Goal: Transaction & Acquisition: Subscribe to service/newsletter

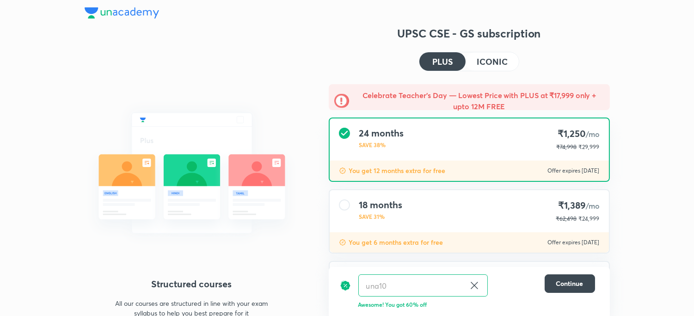
click at [111, 11] on img at bounding box center [122, 12] width 74 height 11
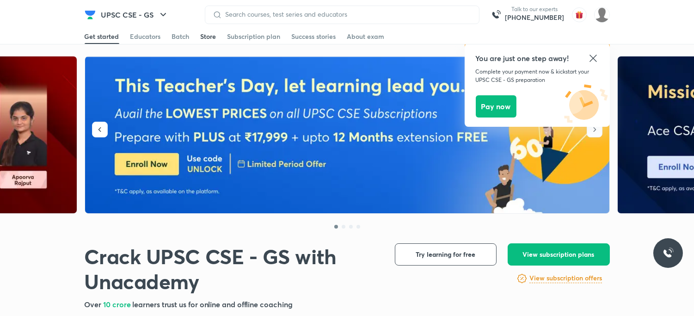
drag, startPoint x: 199, startPoint y: 40, endPoint x: 201, endPoint y: 35, distance: 5.7
click at [201, 40] on div "Store" at bounding box center [209, 36] width 16 height 9
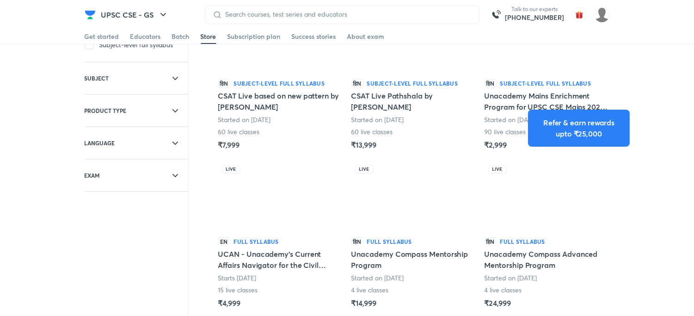
scroll to position [185, 0]
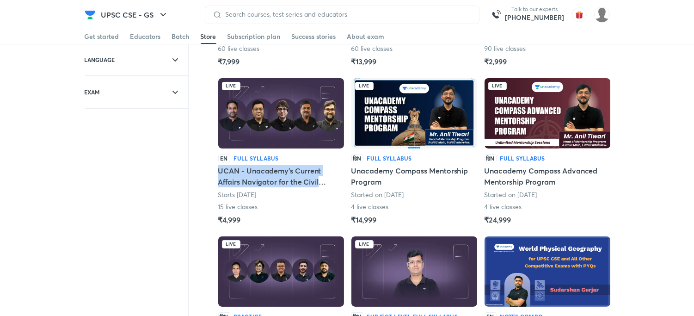
drag, startPoint x: 214, startPoint y: 170, endPoint x: 318, endPoint y: 190, distance: 106.4
click at [318, 190] on div "Sort by: Relevance Live हिN Subject-level full syllabus CSAT Live based on new …" at bounding box center [400, 214] width 425 height 687
click at [196, 177] on div "Sort by: Relevance Live हिN Subject-level full syllabus CSAT Live based on new …" at bounding box center [400, 214] width 425 height 687
click at [285, 112] on img at bounding box center [281, 113] width 126 height 70
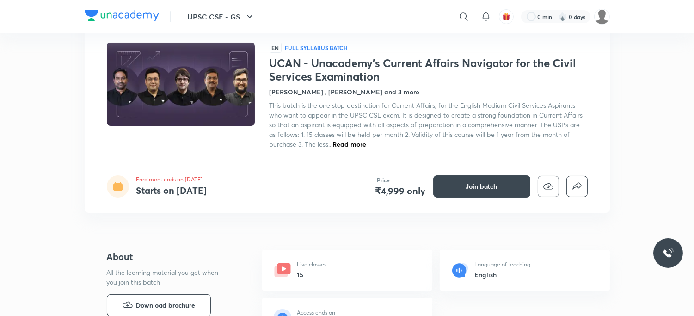
scroll to position [123, 0]
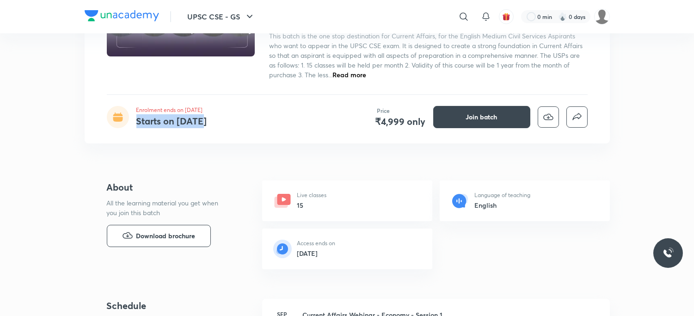
drag, startPoint x: 132, startPoint y: 121, endPoint x: 215, endPoint y: 126, distance: 82.4
click at [215, 126] on div "Enrolment ends on 30 Sep Starts on Sep 5" at bounding box center [166, 117] width 119 height 22
drag, startPoint x: 380, startPoint y: 123, endPoint x: 411, endPoint y: 130, distance: 32.6
click at [411, 130] on div "UPSC CSE - GS Batches EN Full Syllabus Batch UCAN - Unacademy's Current Affairs…" at bounding box center [347, 36] width 525 height 215
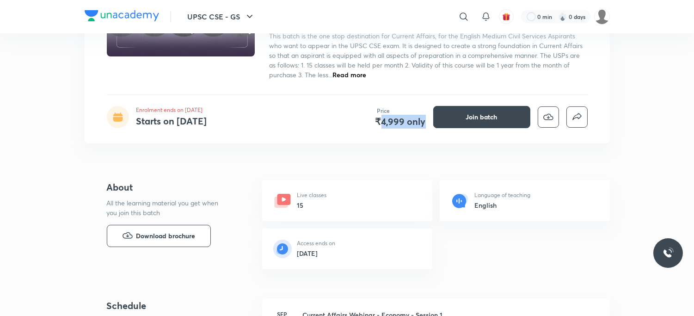
click at [392, 116] on h4 "₹4,999 only" at bounding box center [400, 122] width 50 height 14
click at [395, 109] on div "Price ₹4,999 only" at bounding box center [400, 117] width 50 height 23
drag, startPoint x: 378, startPoint y: 122, endPoint x: 405, endPoint y: 126, distance: 28.1
click at [405, 126] on h4 "₹4,999 only" at bounding box center [400, 122] width 50 height 14
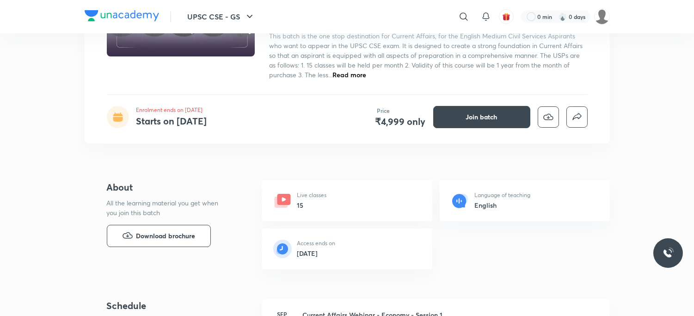
click at [390, 137] on div "UPSC CSE - GS Batches EN Full Syllabus Batch UCAN - Unacademy's Current Affairs…" at bounding box center [347, 36] width 525 height 215
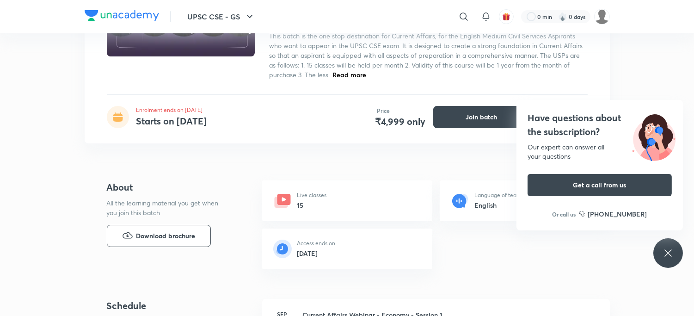
click at [665, 260] on div "Have questions about the subscription? Our expert can answer all your questions…" at bounding box center [668, 253] width 30 height 30
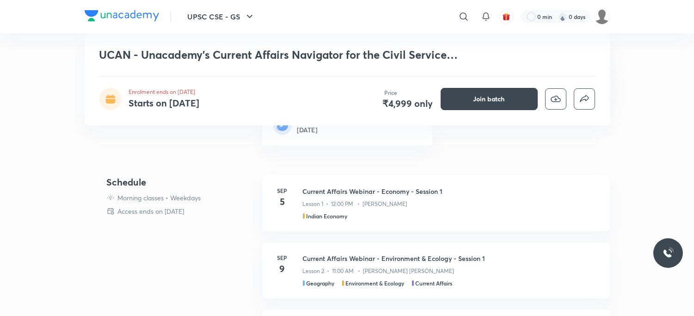
scroll to position [0, 0]
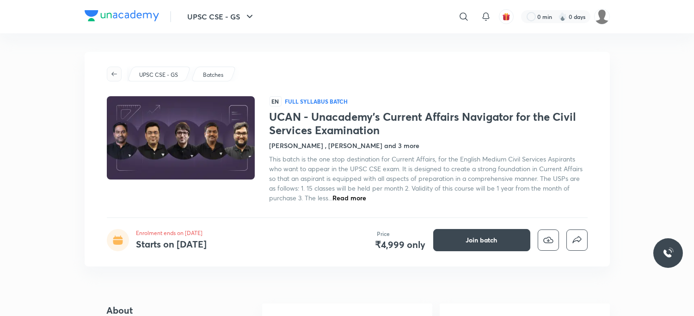
click at [118, 73] on span "button" at bounding box center [114, 73] width 14 height 7
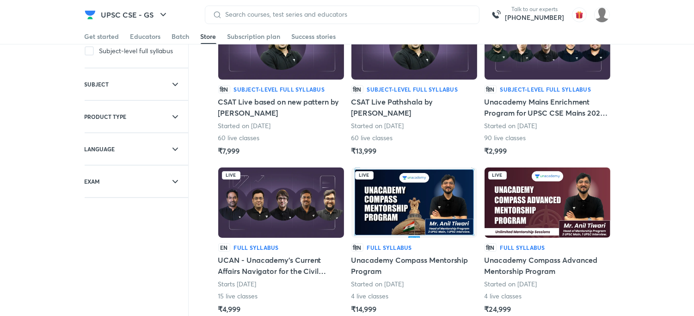
scroll to position [123, 0]
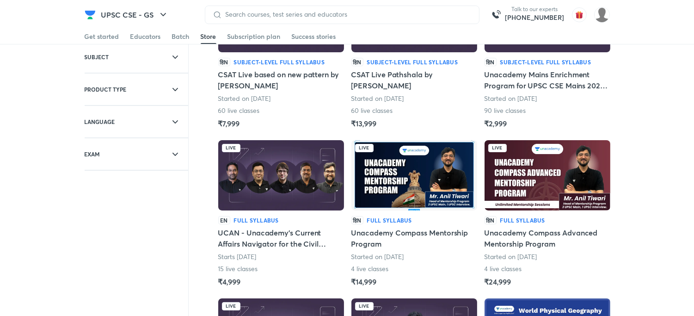
click at [297, 182] on img at bounding box center [281, 175] width 126 height 70
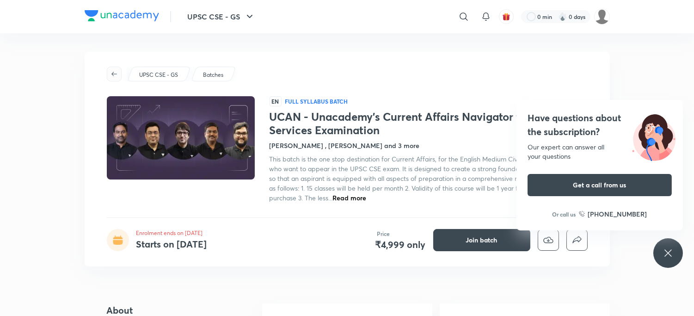
click at [118, 74] on span "button" at bounding box center [114, 73] width 14 height 7
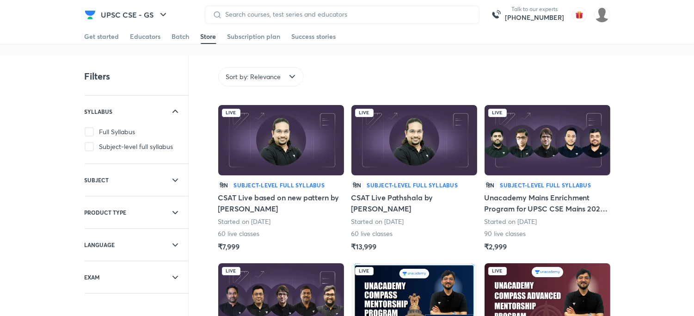
click at [89, 14] on img at bounding box center [90, 14] width 11 height 11
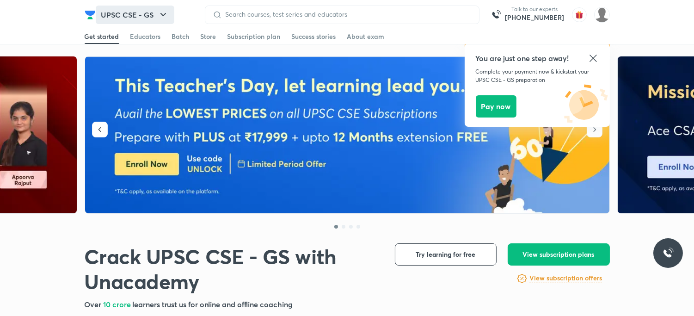
click at [166, 14] on icon "button" at bounding box center [163, 14] width 11 height 11
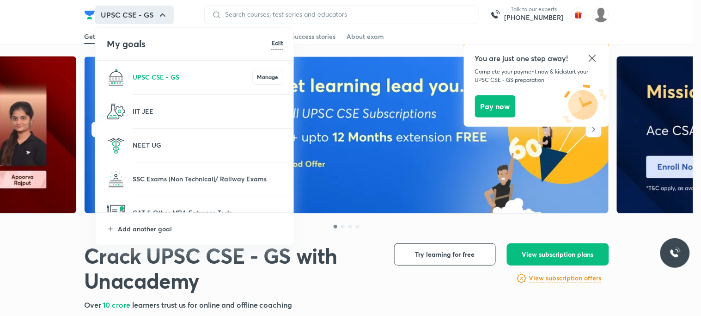
click at [63, 3] on div at bounding box center [350, 158] width 701 height 316
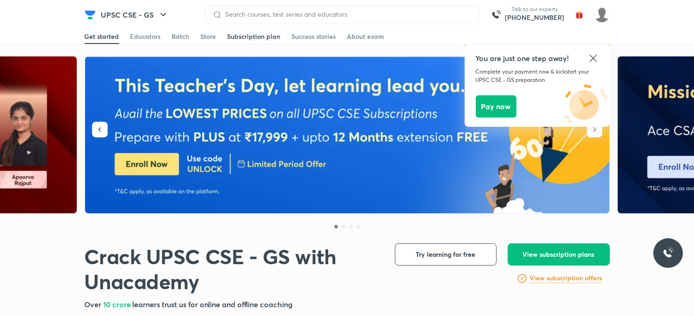
click at [261, 40] on div "Subscription plan" at bounding box center [253, 36] width 53 height 9
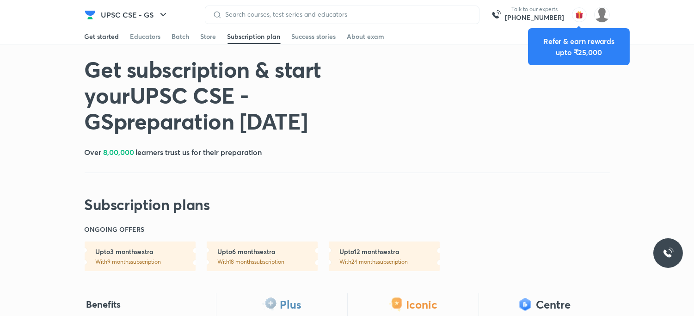
click at [106, 34] on div "Get started" at bounding box center [102, 36] width 35 height 9
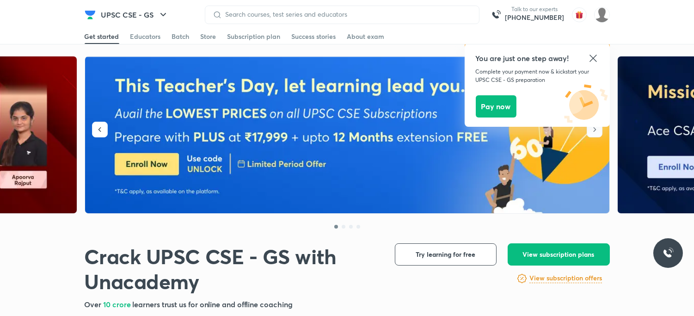
click at [595, 61] on icon at bounding box center [592, 58] width 7 height 7
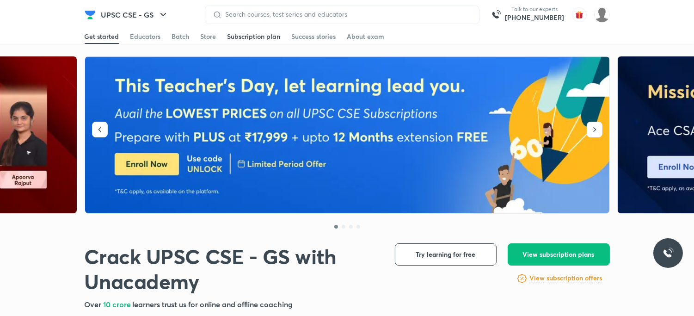
click at [265, 36] on div "Subscription plan" at bounding box center [253, 36] width 53 height 9
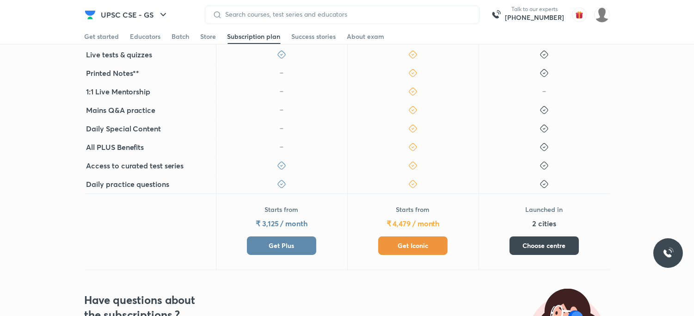
scroll to position [335, 0]
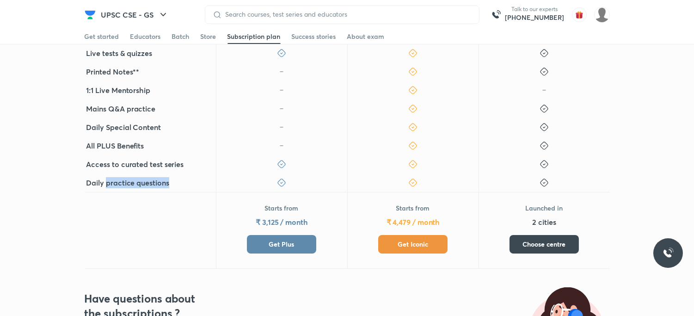
drag, startPoint x: 105, startPoint y: 178, endPoint x: 187, endPoint y: 182, distance: 82.4
click at [187, 182] on div "Daily practice questions" at bounding box center [150, 182] width 131 height 18
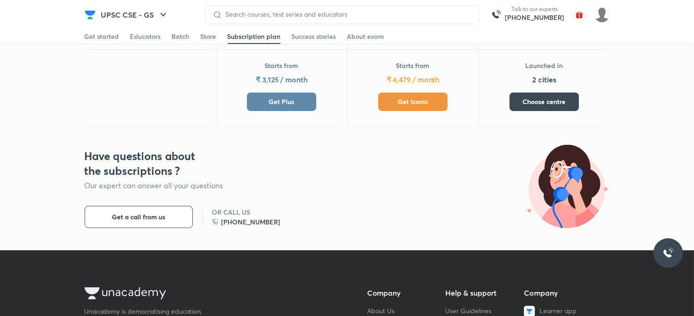
scroll to position [748, 0]
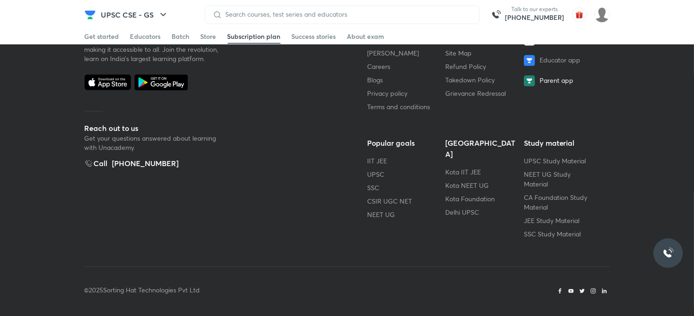
click at [0, 0] on span "Parent app" at bounding box center [0, 0] width 0 height 0
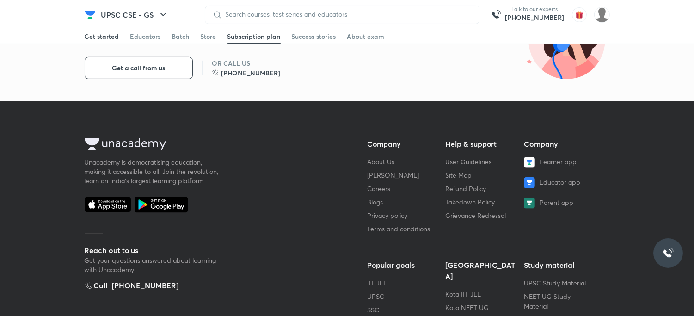
scroll to position [625, 0]
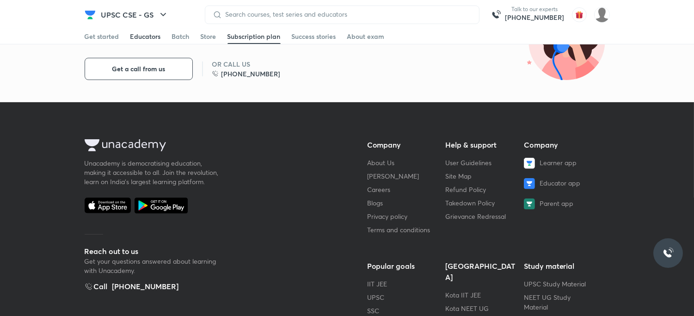
click at [141, 38] on div "Educators" at bounding box center [145, 36] width 31 height 9
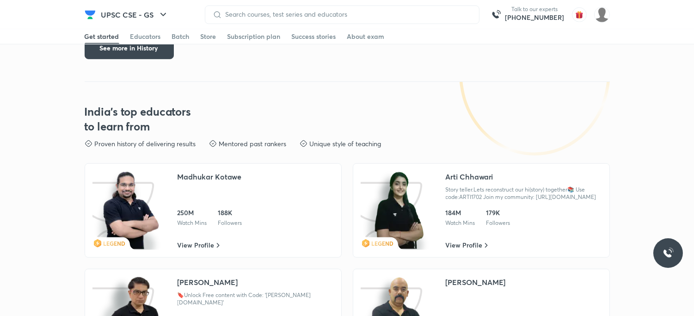
scroll to position [1473, 0]
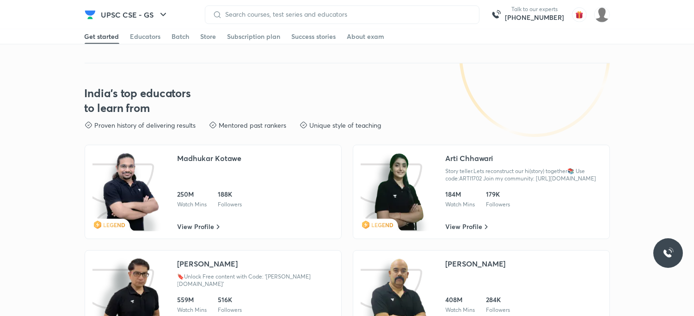
click at [193, 156] on div "Madhukar Kotawe" at bounding box center [210, 158] width 64 height 11
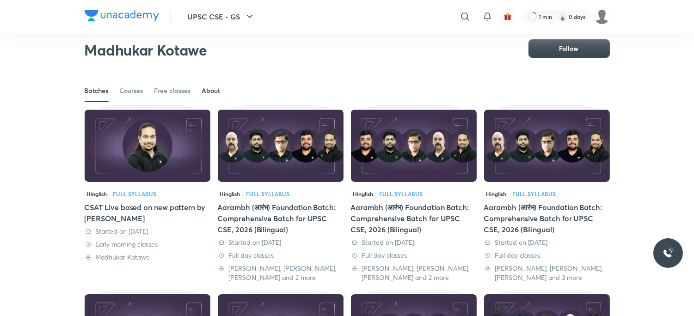
click at [211, 90] on div "About" at bounding box center [211, 90] width 18 height 9
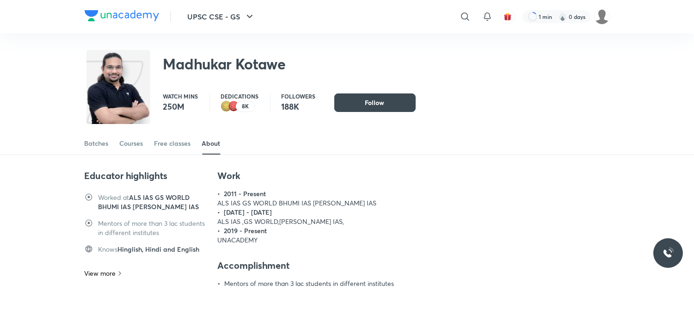
click at [145, 144] on div "Batches Courses Free classes About" at bounding box center [347, 143] width 525 height 22
click at [98, 147] on div "Batches" at bounding box center [97, 143] width 24 height 9
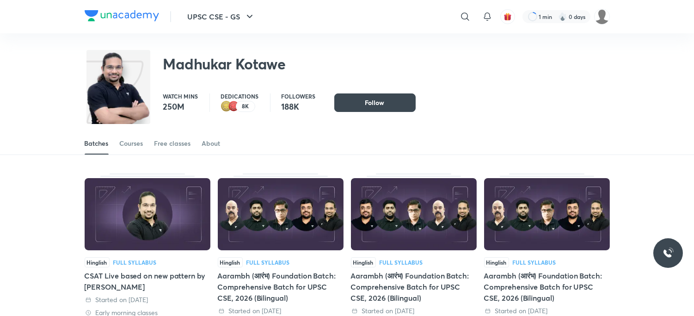
click at [104, 13] on img at bounding box center [122, 15] width 74 height 11
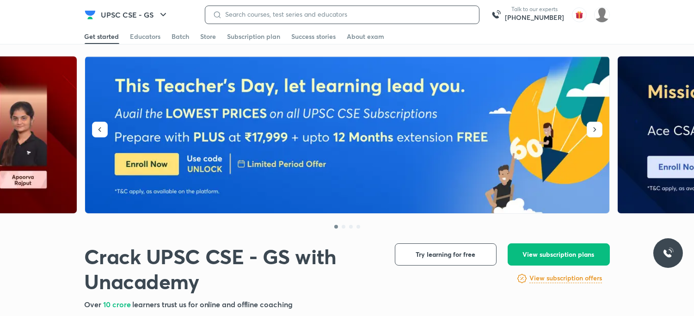
click at [281, 14] on input at bounding box center [347, 14] width 250 height 7
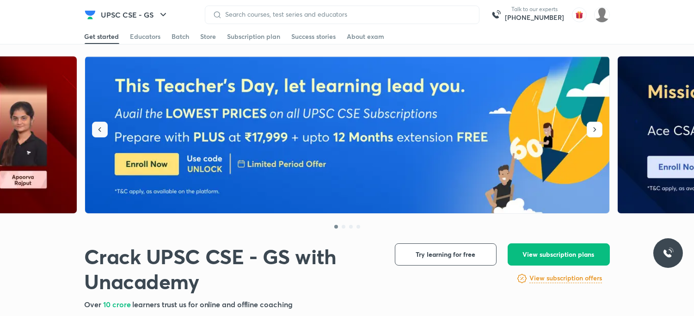
click at [102, 130] on icon "button" at bounding box center [99, 129] width 9 height 9
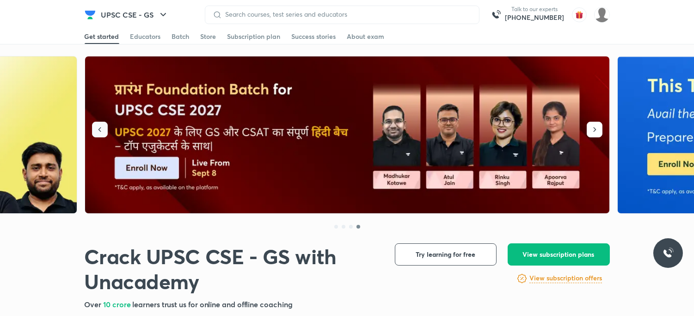
click at [103, 126] on icon "button" at bounding box center [99, 129] width 9 height 9
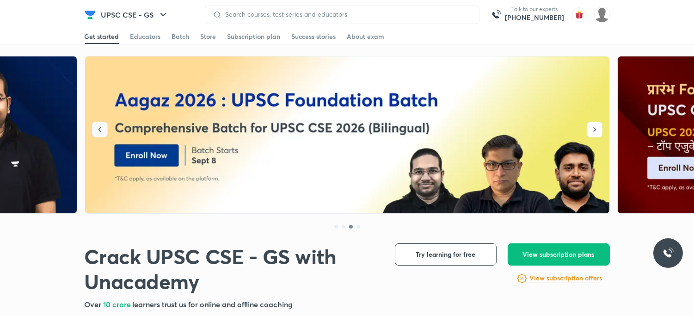
click at [103, 127] on icon "button" at bounding box center [99, 129] width 9 height 9
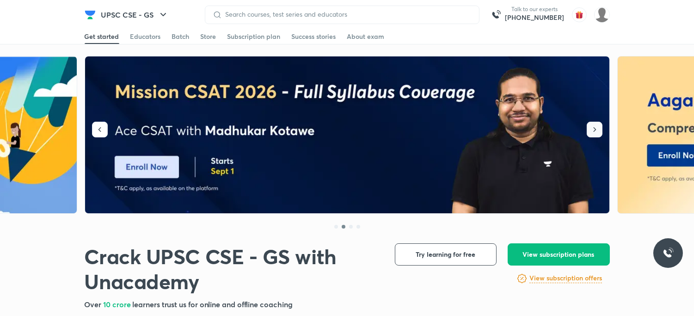
click at [600, 133] on button "button" at bounding box center [595, 130] width 16 height 16
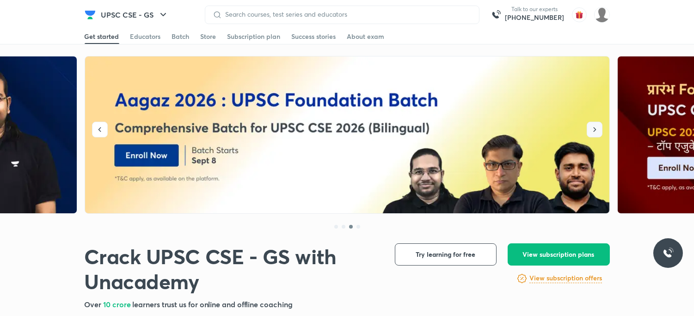
click at [600, 133] on button "button" at bounding box center [595, 130] width 16 height 16
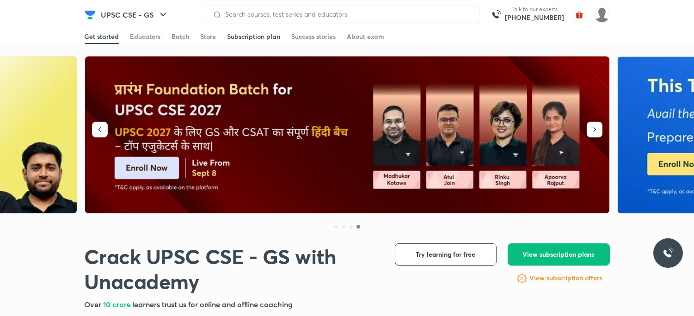
click at [253, 33] on div "Subscription plan" at bounding box center [253, 36] width 53 height 9
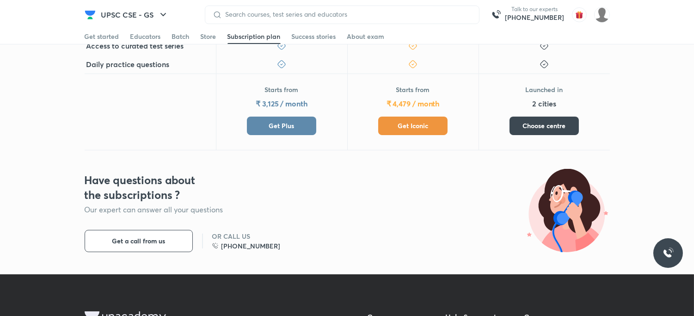
scroll to position [431, 0]
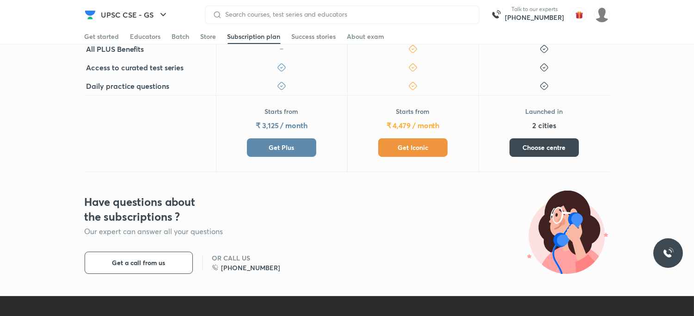
click at [291, 152] on button "Get Plus" at bounding box center [281, 147] width 69 height 18
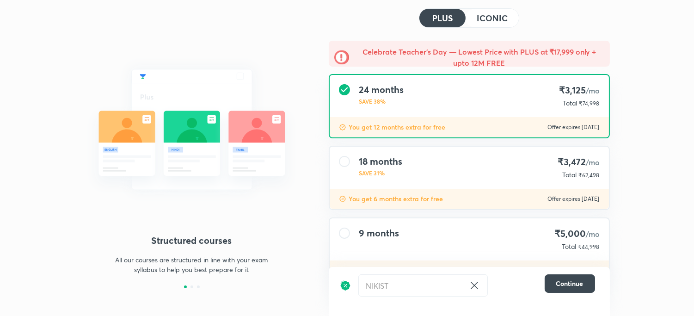
scroll to position [61, 0]
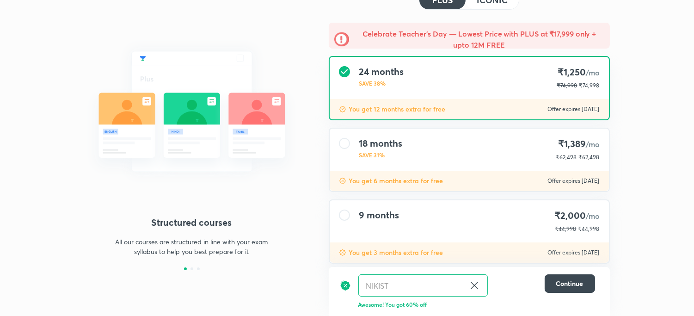
click at [425, 224] on div "9 months ₹2,000 /mo ₹44,998 ₹44,998" at bounding box center [469, 221] width 279 height 42
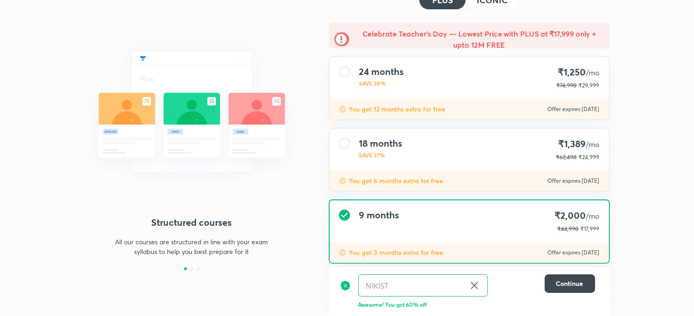
click at [460, 141] on div "18 months SAVE 31% ₹1,389 /mo ₹62,498 ₹24,999" at bounding box center [469, 150] width 279 height 42
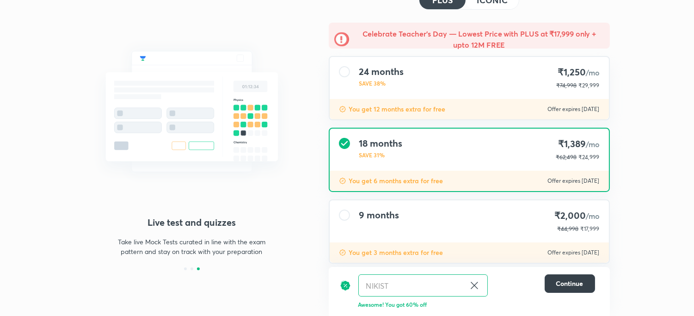
click at [571, 282] on span "Continue" at bounding box center [569, 283] width 27 height 9
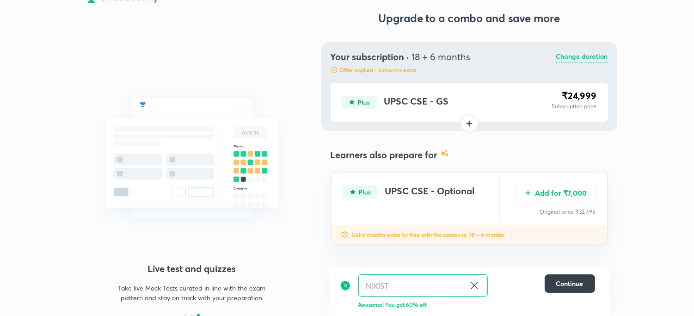
click at [561, 280] on span "Continue" at bounding box center [569, 283] width 27 height 9
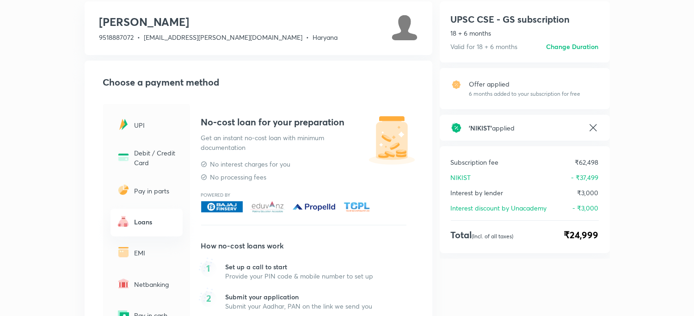
scroll to position [123, 0]
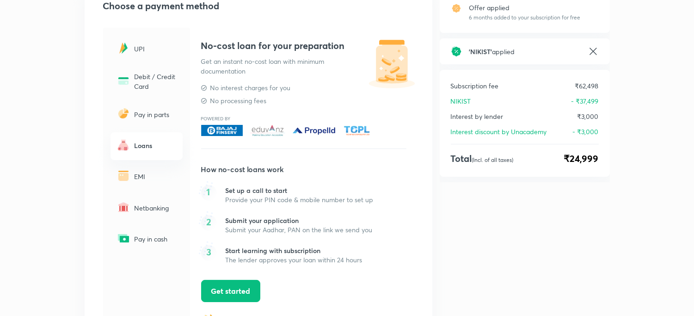
click at [149, 168] on div "EMI" at bounding box center [146, 176] width 72 height 27
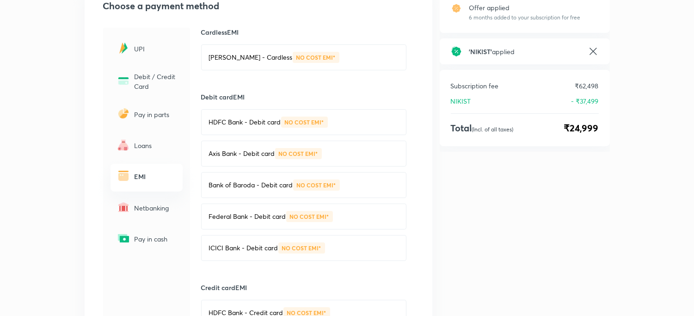
click at [296, 59] on p "NO COST EMI*" at bounding box center [315, 58] width 39 height 6
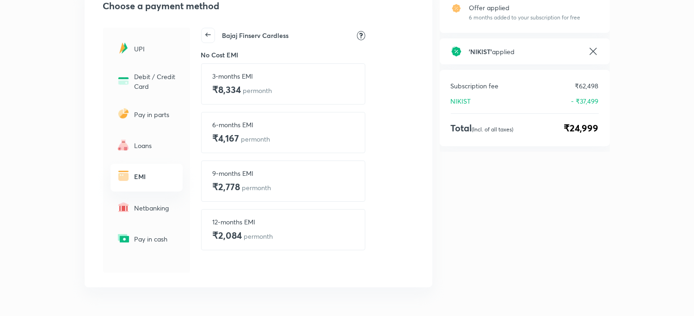
click at [205, 34] on icon at bounding box center [208, 34] width 13 height 13
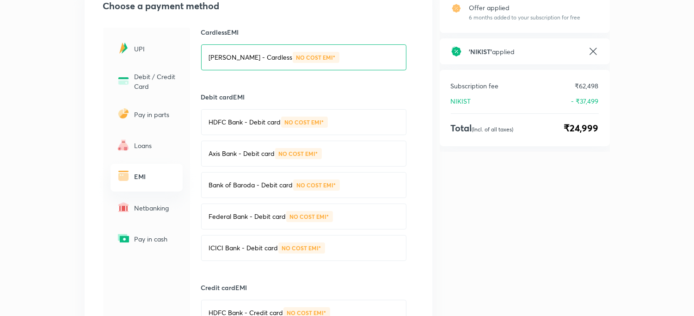
click at [345, 63] on div "[PERSON_NAME] - Cardless NO COST EMI*" at bounding box center [303, 57] width 205 height 26
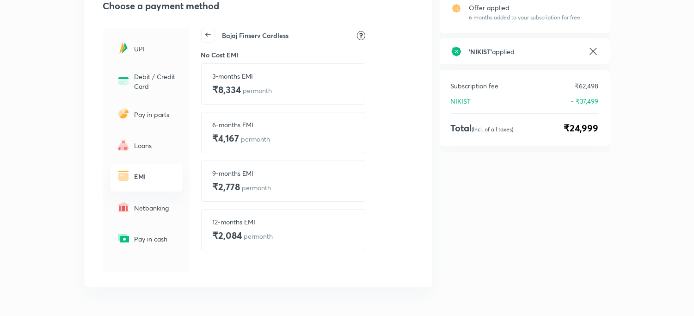
click at [210, 34] on icon at bounding box center [208, 34] width 13 height 13
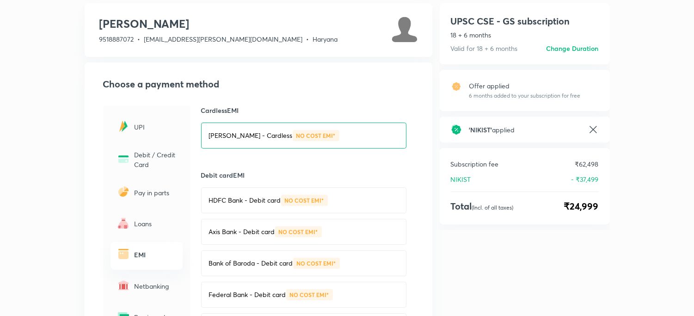
scroll to position [0, 0]
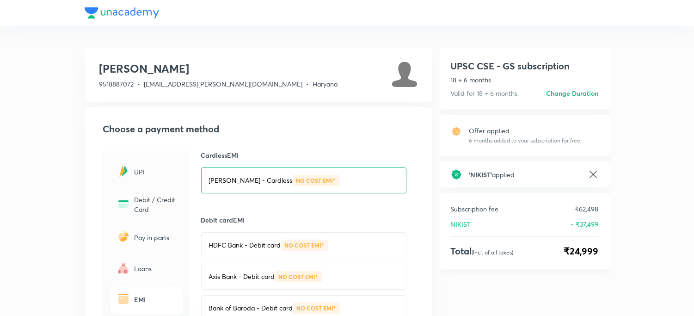
click at [129, 15] on div at bounding box center [347, 13] width 525 height 26
click at [102, 14] on div at bounding box center [347, 13] width 525 height 26
click at [558, 93] on h6 "Change Duration" at bounding box center [572, 93] width 52 height 10
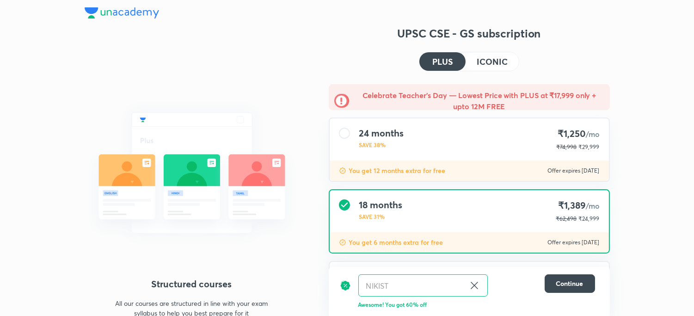
click at [111, 14] on img at bounding box center [122, 12] width 74 height 11
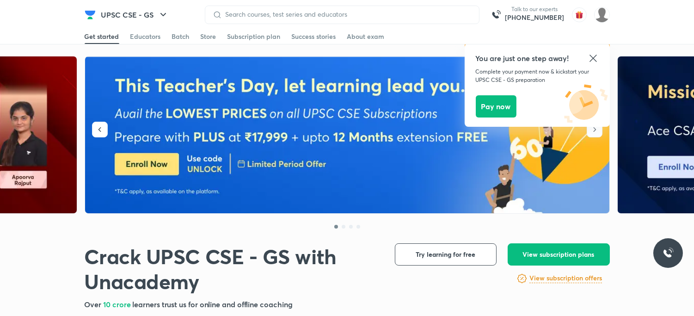
click at [280, 37] on div "Get started Educators Batch Store Subscription plan Success stories About exam" at bounding box center [347, 36] width 525 height 15
click at [268, 38] on div "Subscription plan" at bounding box center [253, 36] width 53 height 9
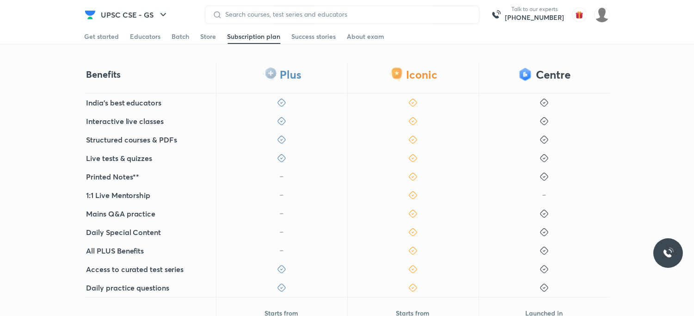
scroll to position [370, 0]
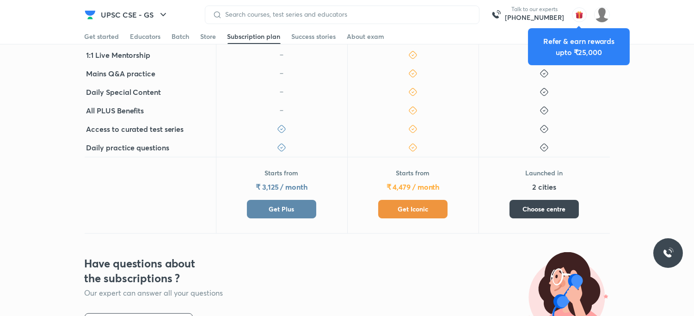
click at [404, 215] on button "Get Iconic" at bounding box center [412, 209] width 69 height 18
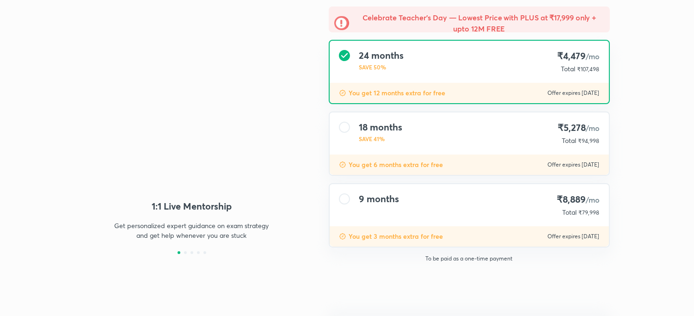
type input "NIKIST"
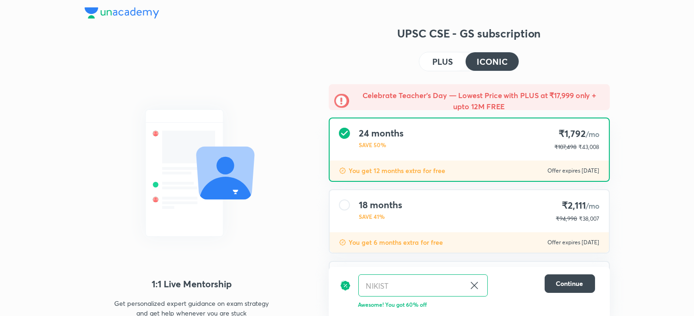
click at [444, 216] on div "18 months SAVE 41% ₹2,111 /mo ₹94,998 ₹38,007" at bounding box center [469, 211] width 279 height 42
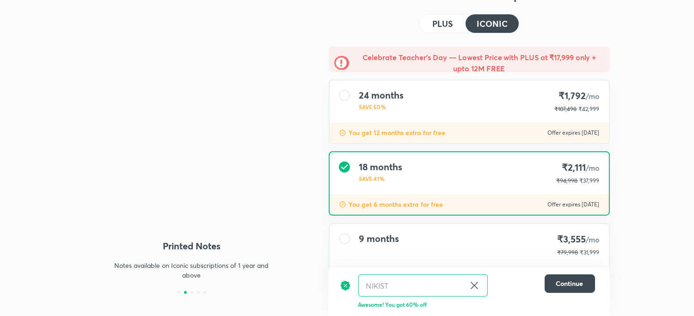
scroll to position [74, 0]
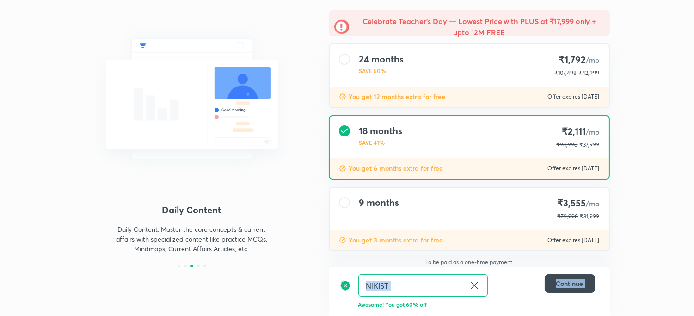
drag, startPoint x: 357, startPoint y: 307, endPoint x: 527, endPoint y: 275, distance: 173.0
click at [470, 290] on div "[PERSON_NAME] ​ Continue Awesome! You got 60% off" at bounding box center [469, 291] width 281 height 49
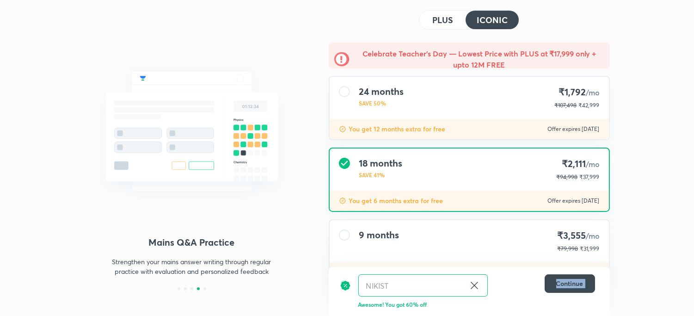
scroll to position [12, 0]
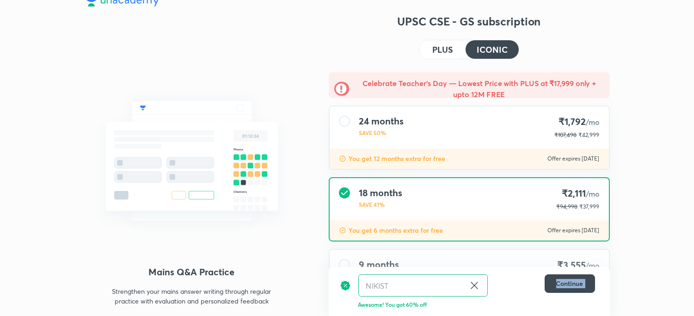
click at [446, 49] on h4 "PLUS" at bounding box center [442, 49] width 20 height 8
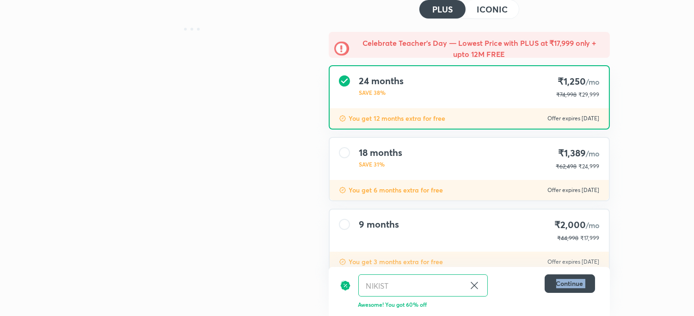
scroll to position [74, 0]
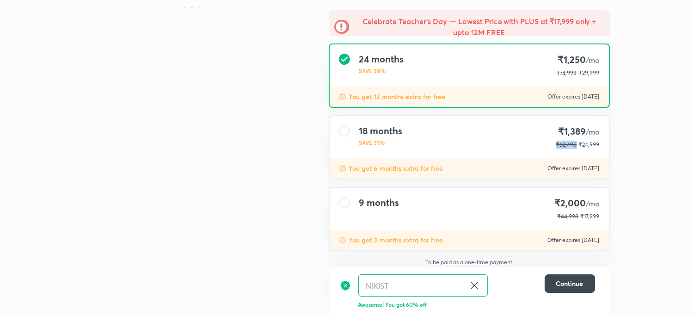
drag, startPoint x: 558, startPoint y: 142, endPoint x: 580, endPoint y: 141, distance: 21.8
click at [580, 141] on div "₹62,498 ₹24,999" at bounding box center [577, 144] width 43 height 9
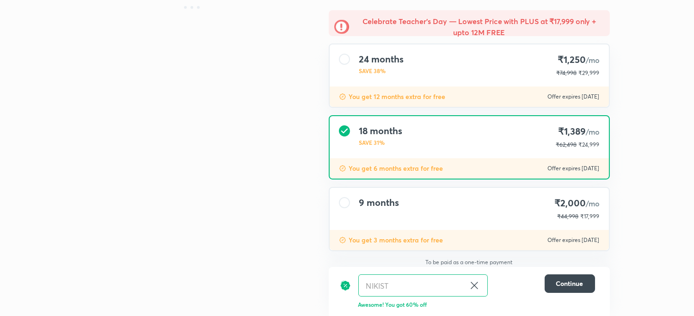
click at [644, 123] on div "Structured courses All our courses are structured in line with your exam syllab…" at bounding box center [347, 122] width 694 height 393
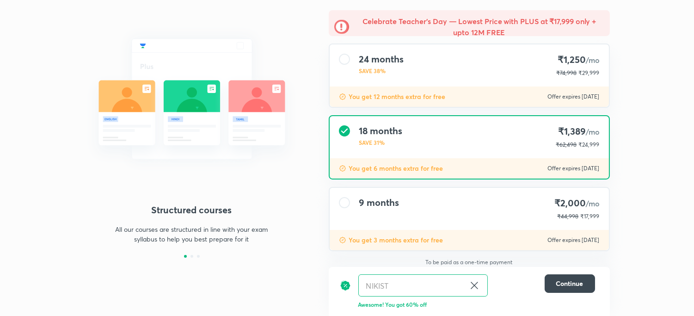
click at [466, 215] on div "9 months ₹2,000 /mo ₹44,998 ₹17,999" at bounding box center [469, 209] width 279 height 42
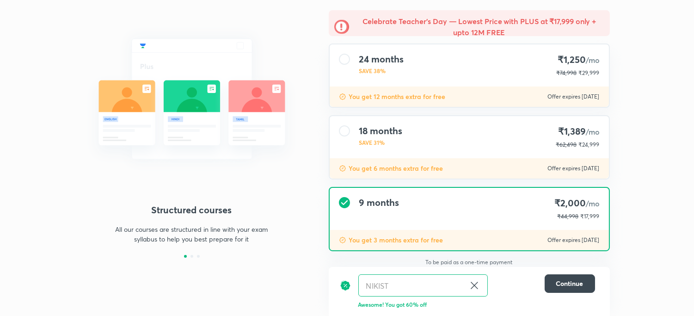
click at [475, 168] on div "You get 6 months extra for free Offer expires [DATE]" at bounding box center [469, 168] width 279 height 20
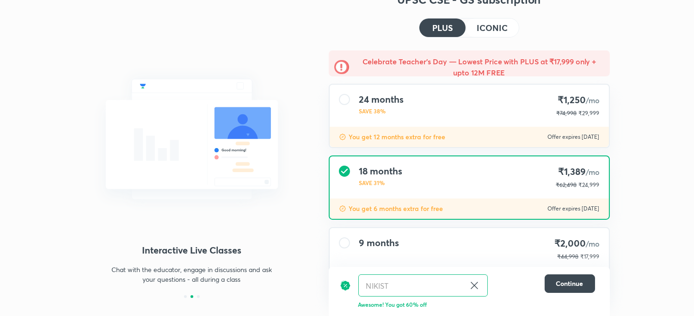
scroll to position [61, 0]
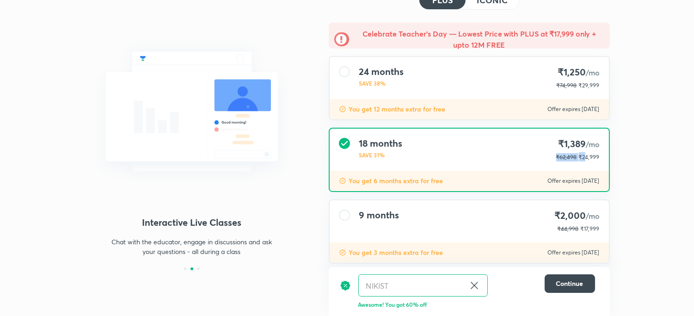
drag, startPoint x: 560, startPoint y: 156, endPoint x: 588, endPoint y: 157, distance: 27.8
click at [588, 157] on div "₹62,498 ₹24,999" at bounding box center [577, 156] width 43 height 9
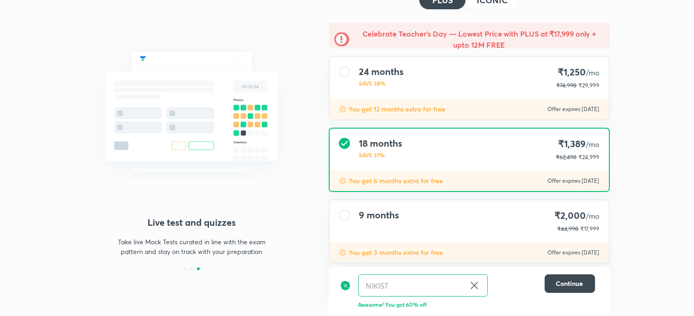
click at [649, 153] on div "Structured courses All our courses are structured in line with your exam syllab…" at bounding box center [347, 135] width 694 height 393
